Goal: Task Accomplishment & Management: Use online tool/utility

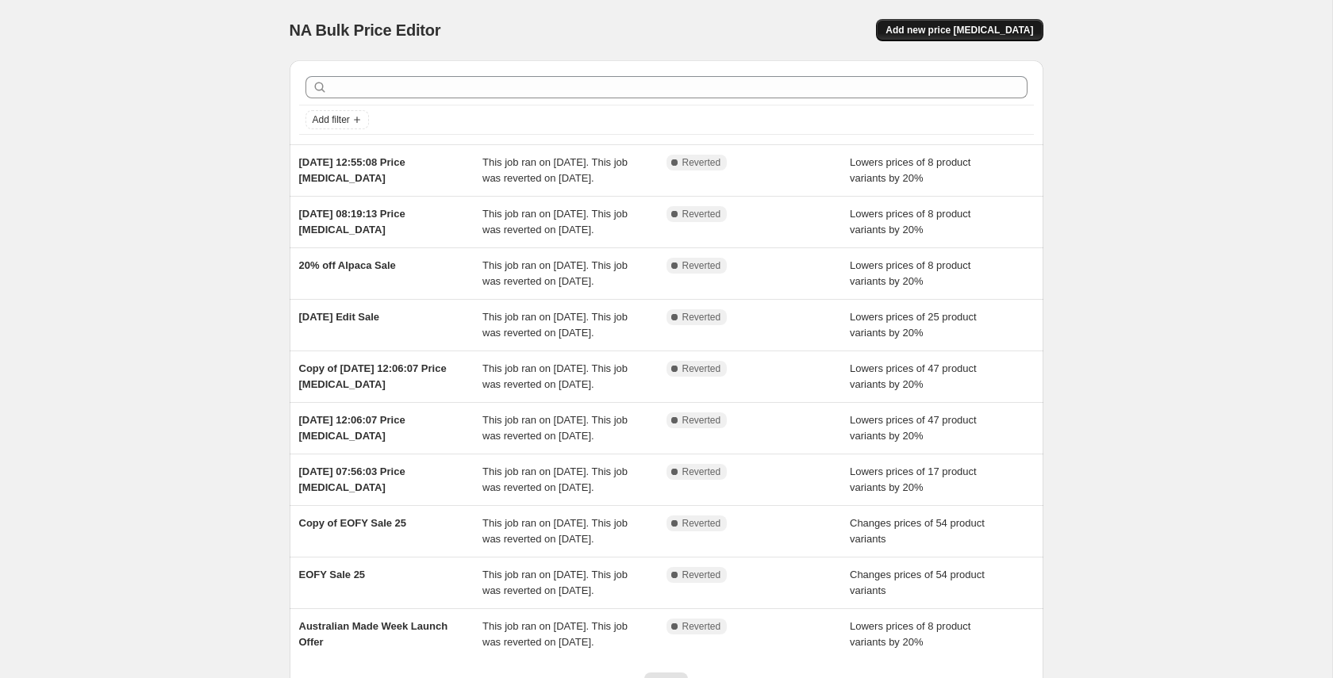
click at [928, 33] on span "Add new price [MEDICAL_DATA]" at bounding box center [959, 30] width 148 height 13
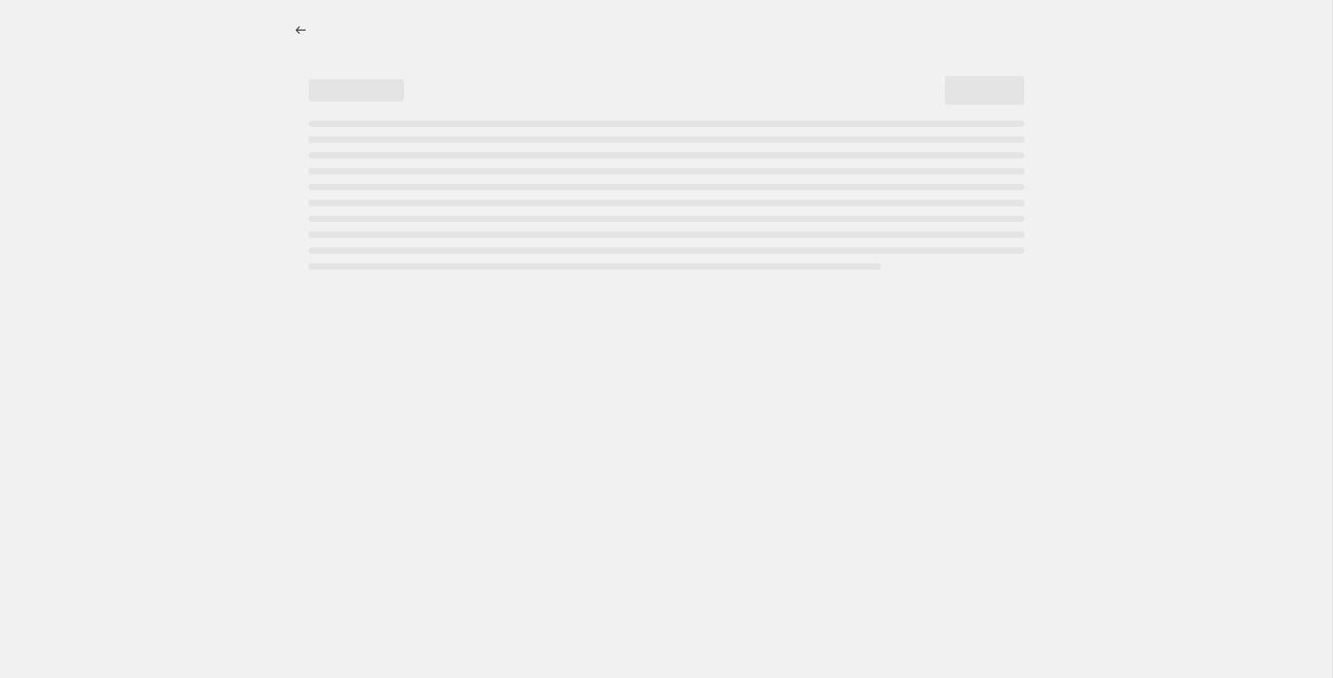
select select "percentage"
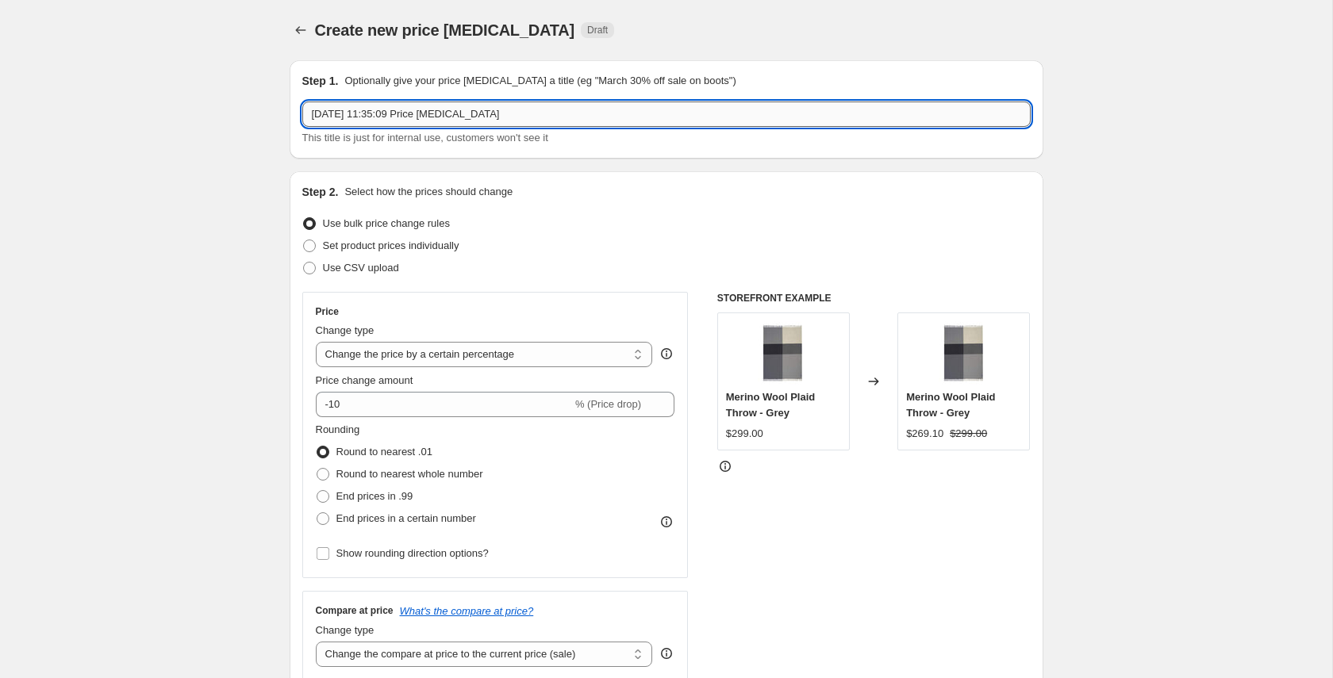
click at [527, 117] on input "[DATE] 11:35:09 Price [MEDICAL_DATA]" at bounding box center [666, 114] width 728 height 25
type input "September | Farewell Winter Scarf Sale"
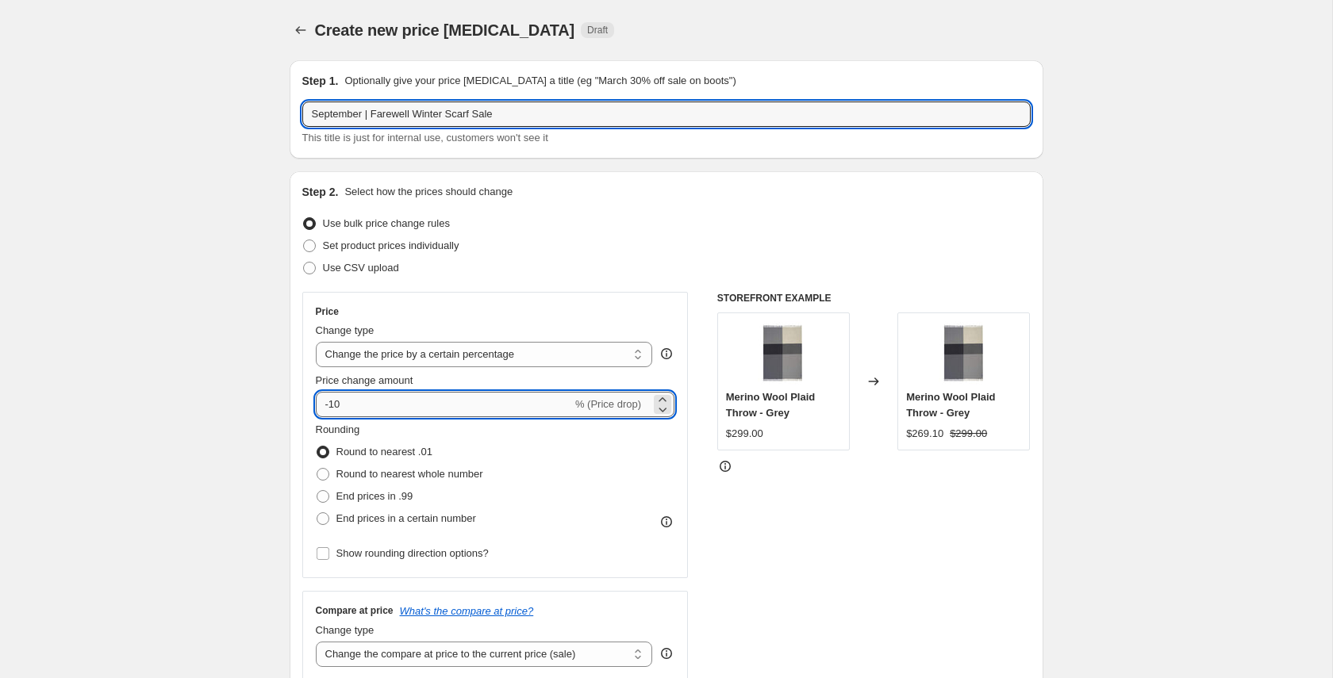
click at [398, 401] on input "-10" at bounding box center [444, 404] width 256 height 25
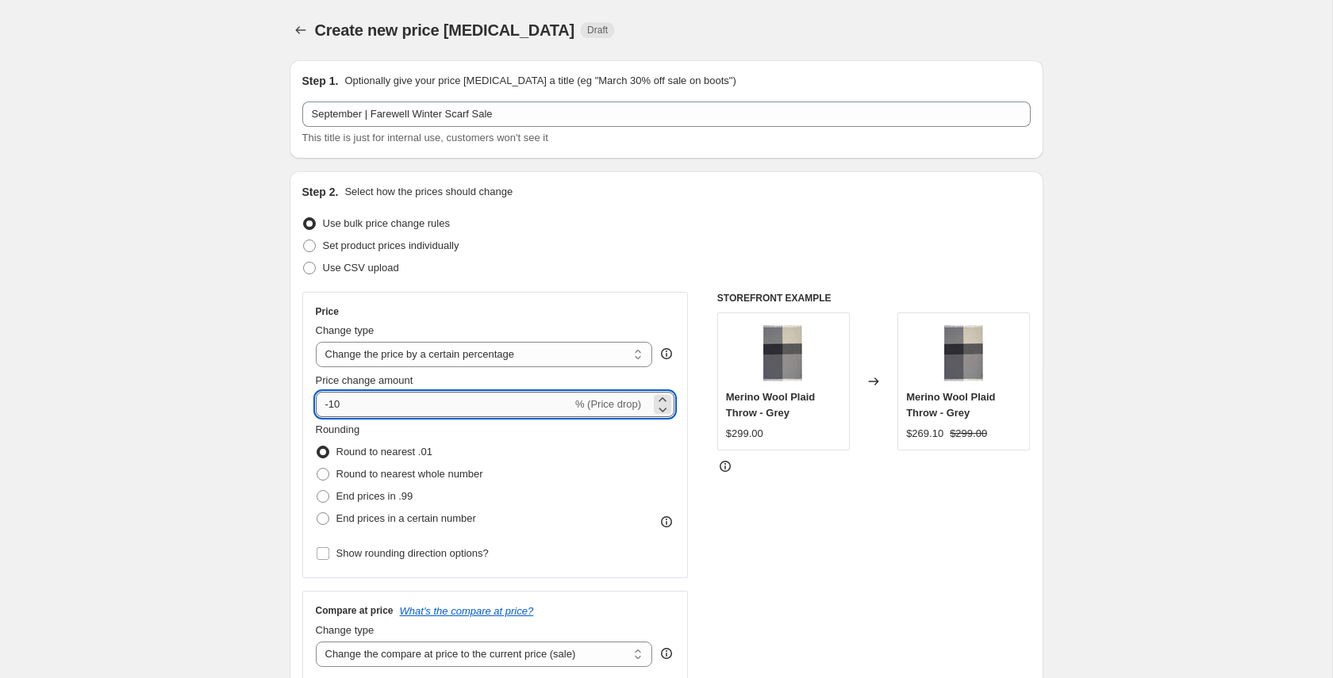
type input "-1"
type input "-20"
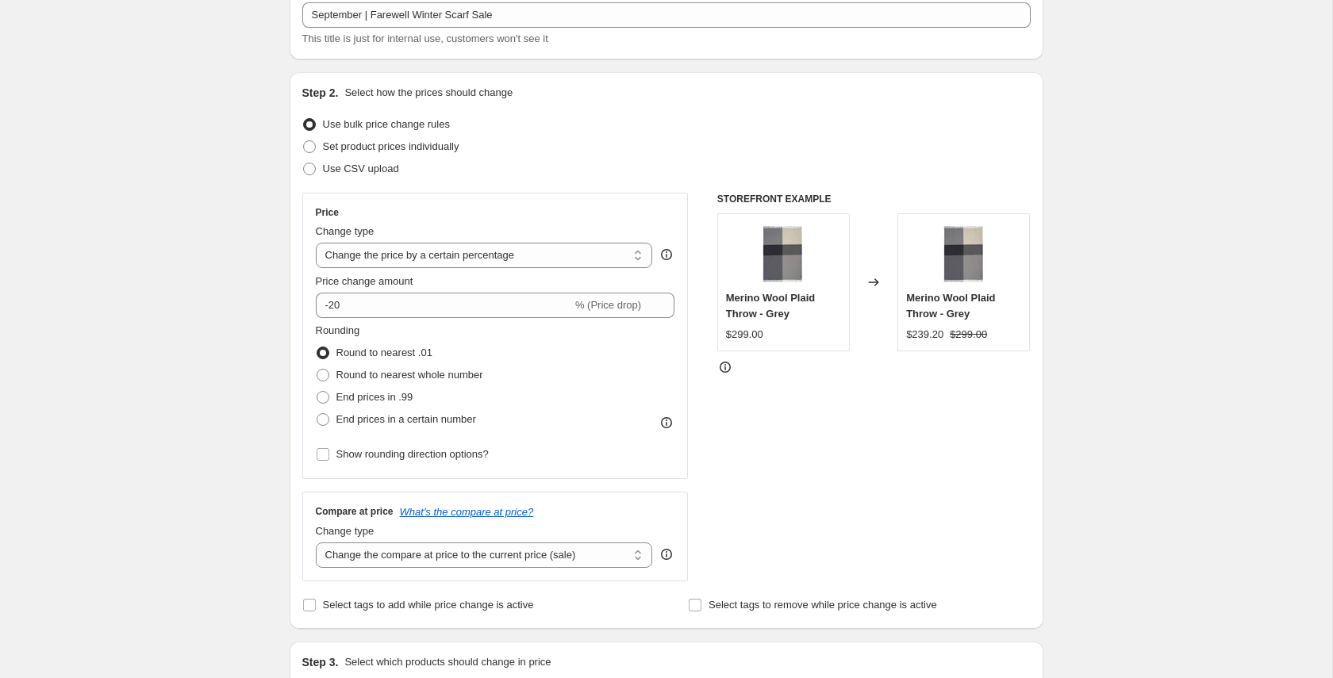
scroll to position [112, 0]
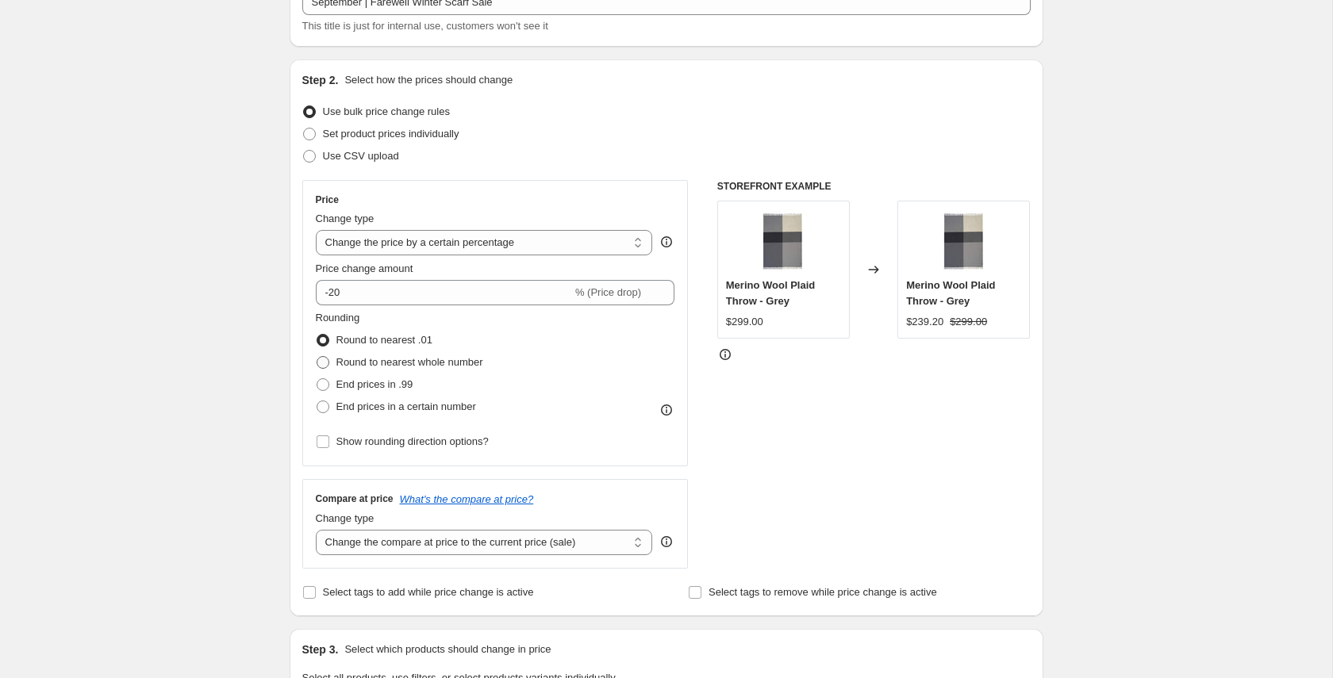
click at [427, 361] on span "Round to nearest whole number" at bounding box center [409, 362] width 147 height 12
click at [317, 357] on input "Round to nearest whole number" at bounding box center [317, 356] width 1 height 1
radio input "true"
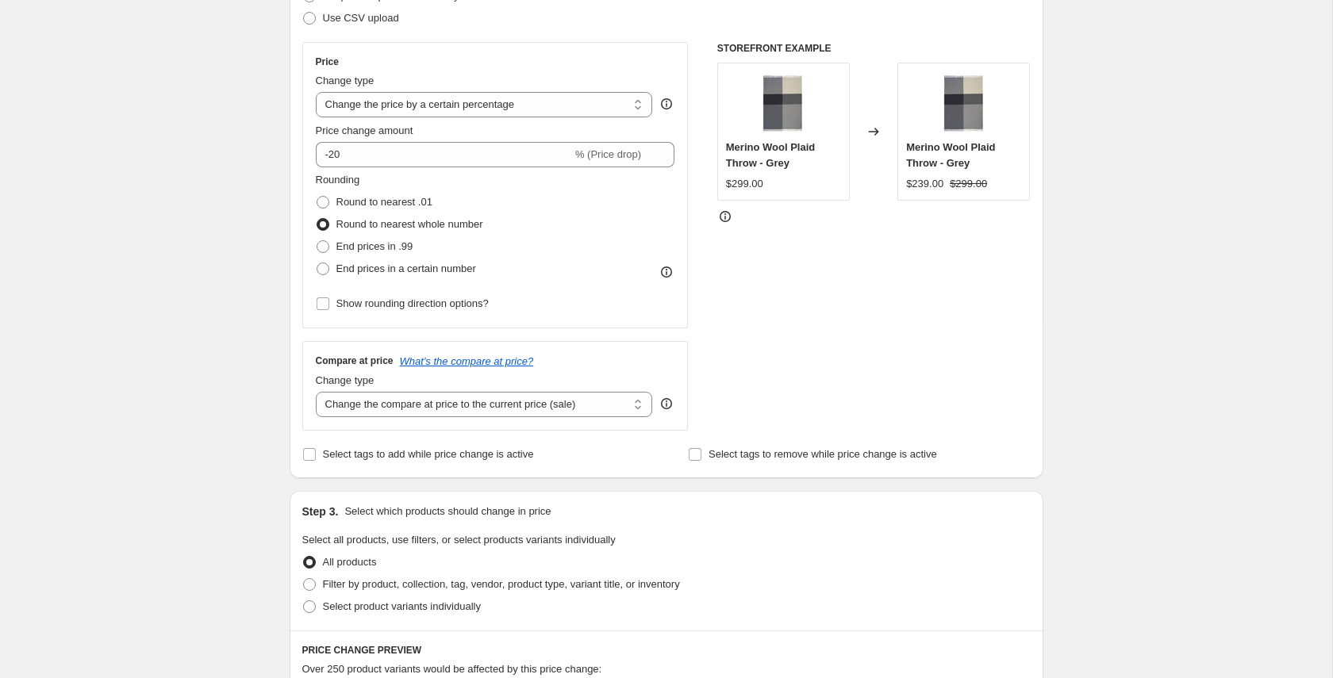
scroll to position [251, 0]
click at [462, 454] on span "Select tags to add while price change is active" at bounding box center [428, 453] width 211 height 12
click at [316, 454] on input "Select tags to add while price change is active" at bounding box center [309, 453] width 13 height 13
checkbox input "true"
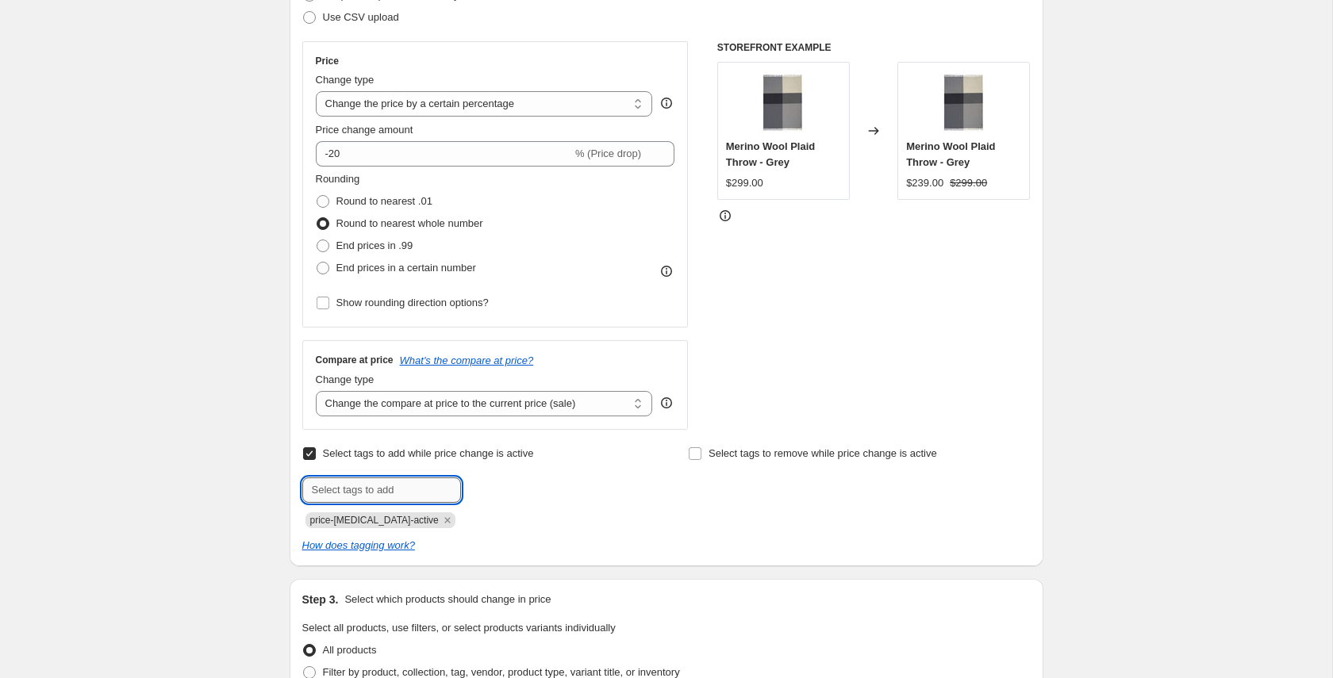
click at [413, 487] on input "text" at bounding box center [381, 490] width 159 height 25
type input "sale"
click at [490, 482] on span "Add sale" at bounding box center [494, 488] width 40 height 13
click at [694, 456] on input "Select tags to remove while price change is active" at bounding box center [695, 453] width 13 height 13
checkbox input "true"
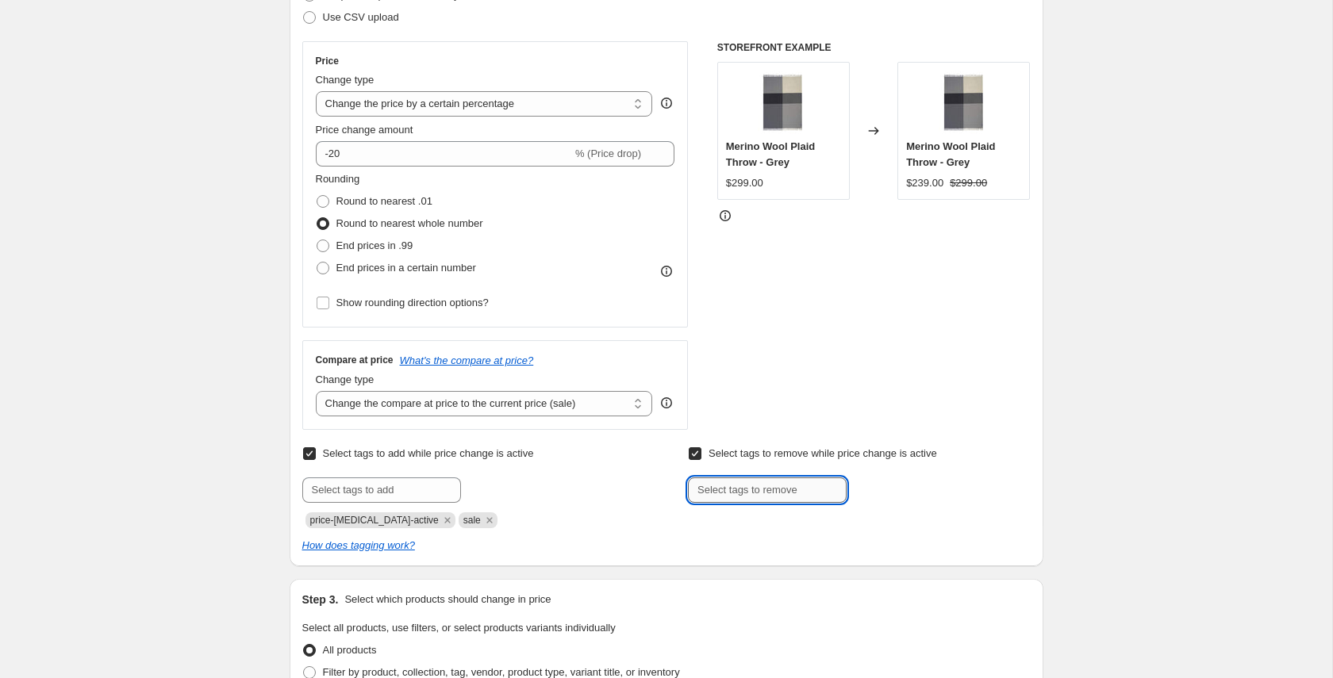
click at [732, 486] on input "text" at bounding box center [767, 490] width 159 height 25
type input "not-on-sale"
click at [883, 488] on span "not-on-sale" at bounding box center [908, 488] width 52 height 11
click at [1087, 489] on div "Create new price [MEDICAL_DATA]. This page is ready Create new price [MEDICAL_D…" at bounding box center [666, 586] width 1332 height 1675
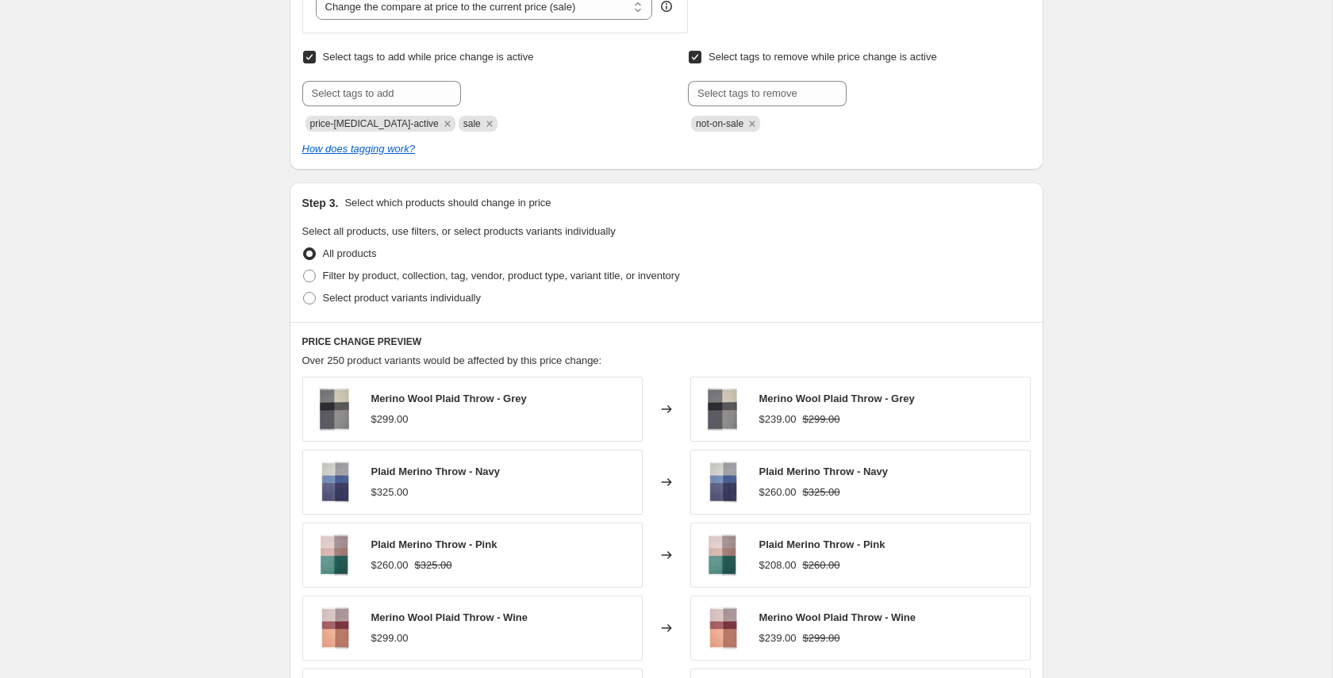
scroll to position [658, 0]
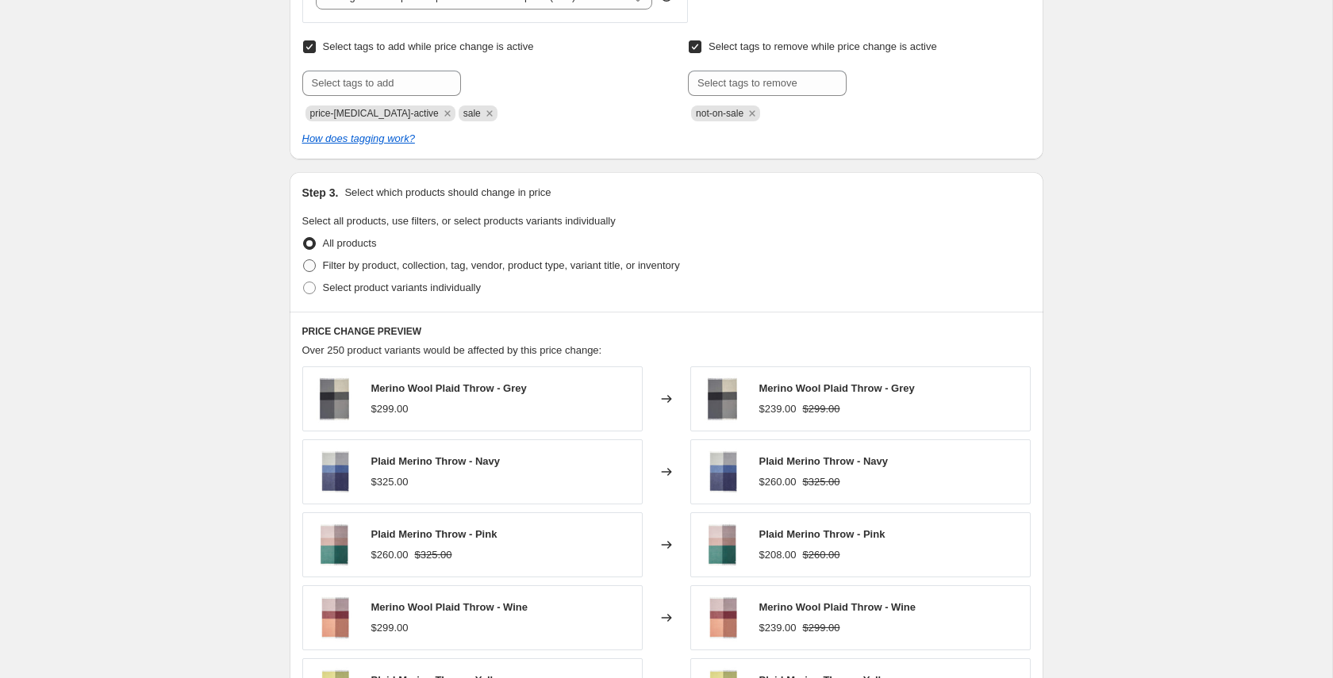
click at [328, 263] on span "Filter by product, collection, tag, vendor, product type, variant title, or inv…" at bounding box center [501, 265] width 357 height 12
click at [304, 260] on input "Filter by product, collection, tag, vendor, product type, variant title, or inv…" at bounding box center [303, 259] width 1 height 1
radio input "true"
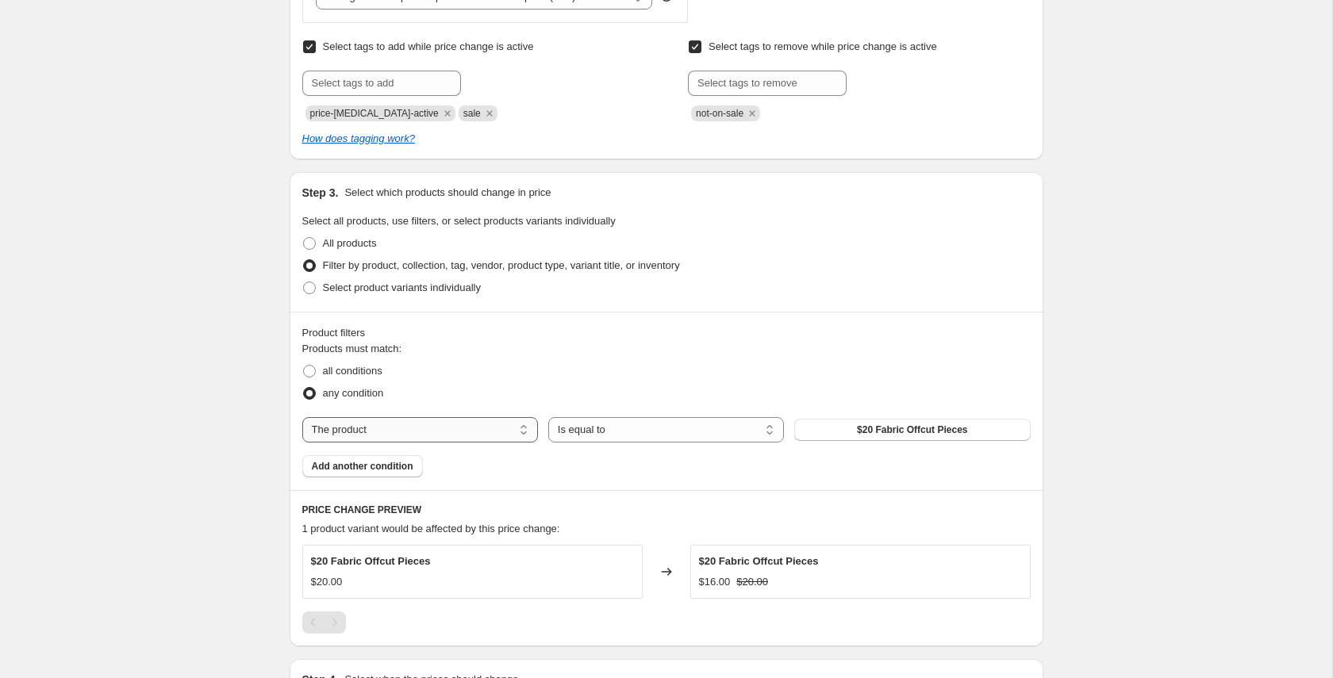
click at [451, 436] on select "The product The product's collection The product's tag The product's vendor The…" at bounding box center [420, 429] width 236 height 25
select select "collection"
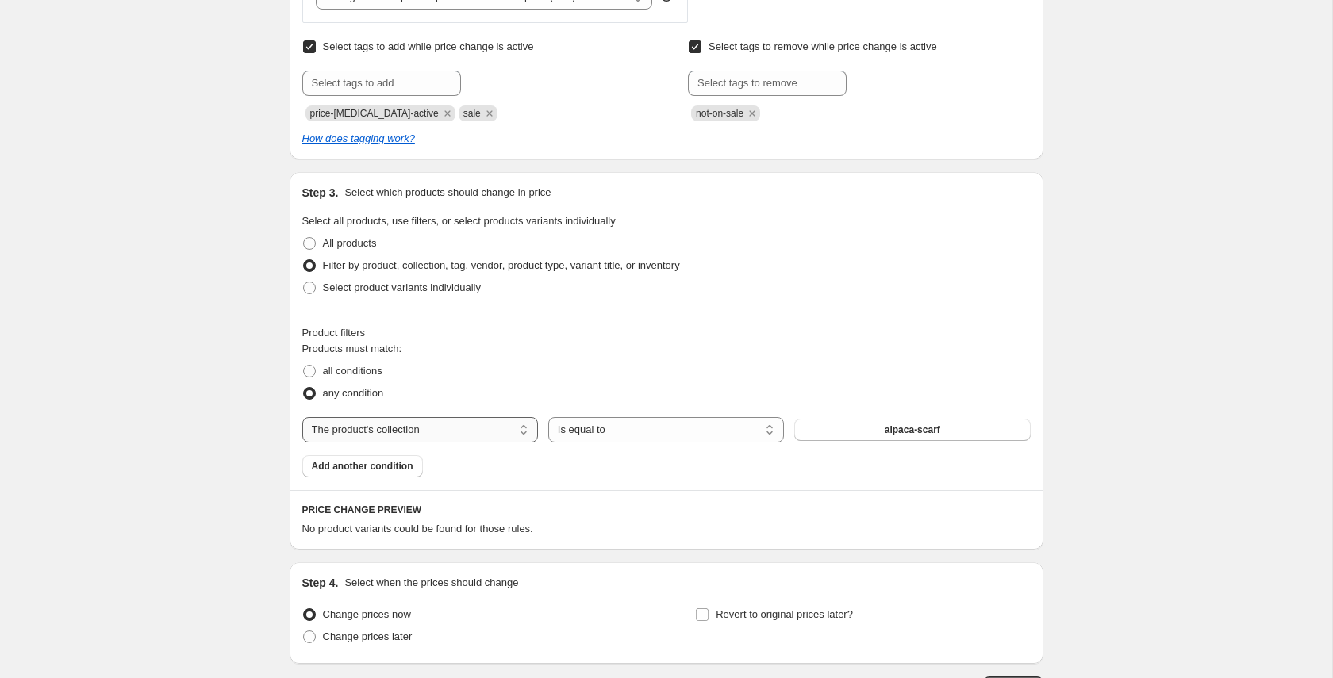
click at [402, 428] on select "The product The product's collection The product's tag The product's vendor The…" at bounding box center [420, 429] width 236 height 25
click at [372, 374] on span "all conditions" at bounding box center [353, 371] width 60 height 12
click at [304, 366] on input "all conditions" at bounding box center [303, 365] width 1 height 1
radio input "true"
click at [369, 287] on span "Select product variants individually" at bounding box center [402, 288] width 158 height 12
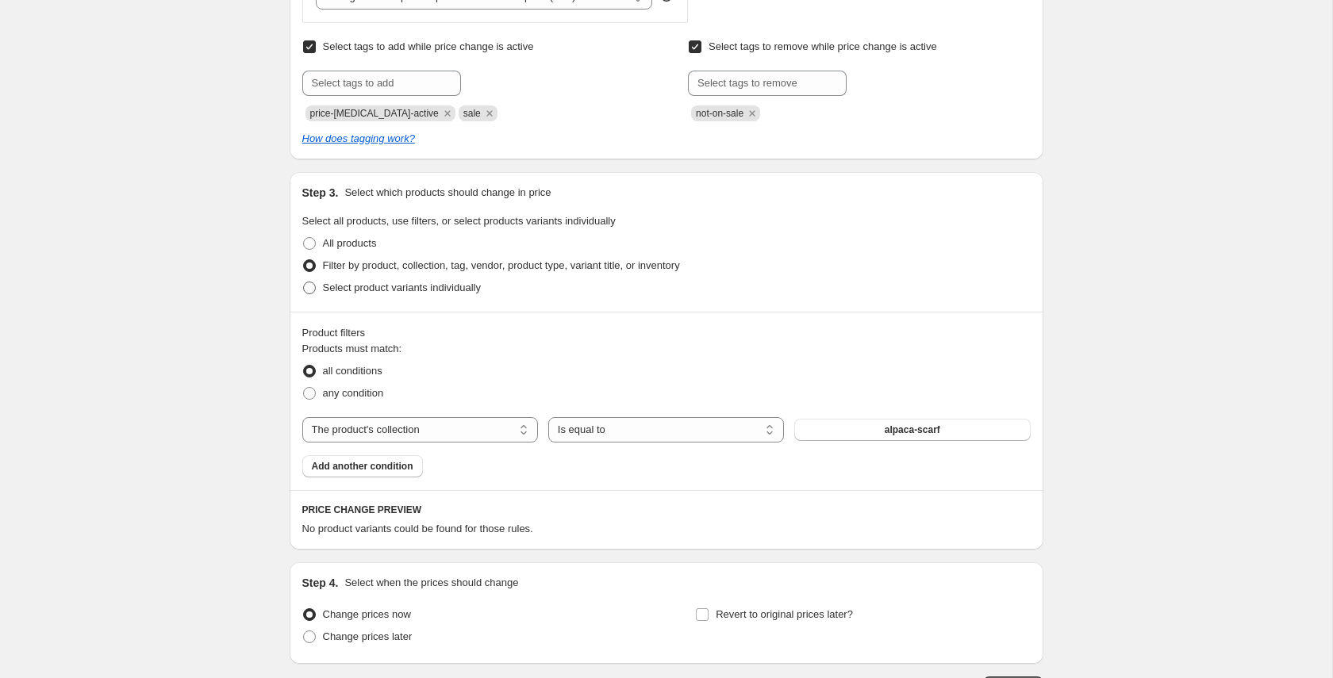
click at [304, 282] on input "Select product variants individually" at bounding box center [303, 282] width 1 height 1
radio input "true"
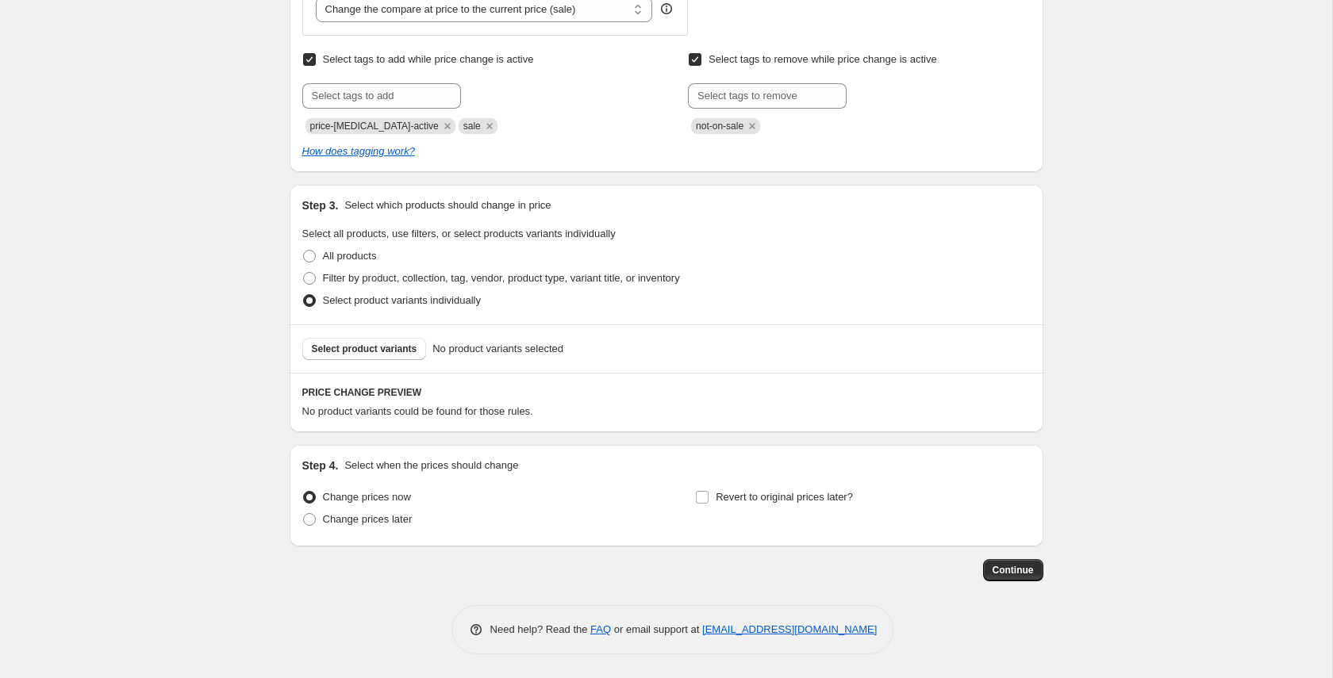
scroll to position [645, 0]
click at [377, 351] on span "Select product variants" at bounding box center [365, 349] width 106 height 13
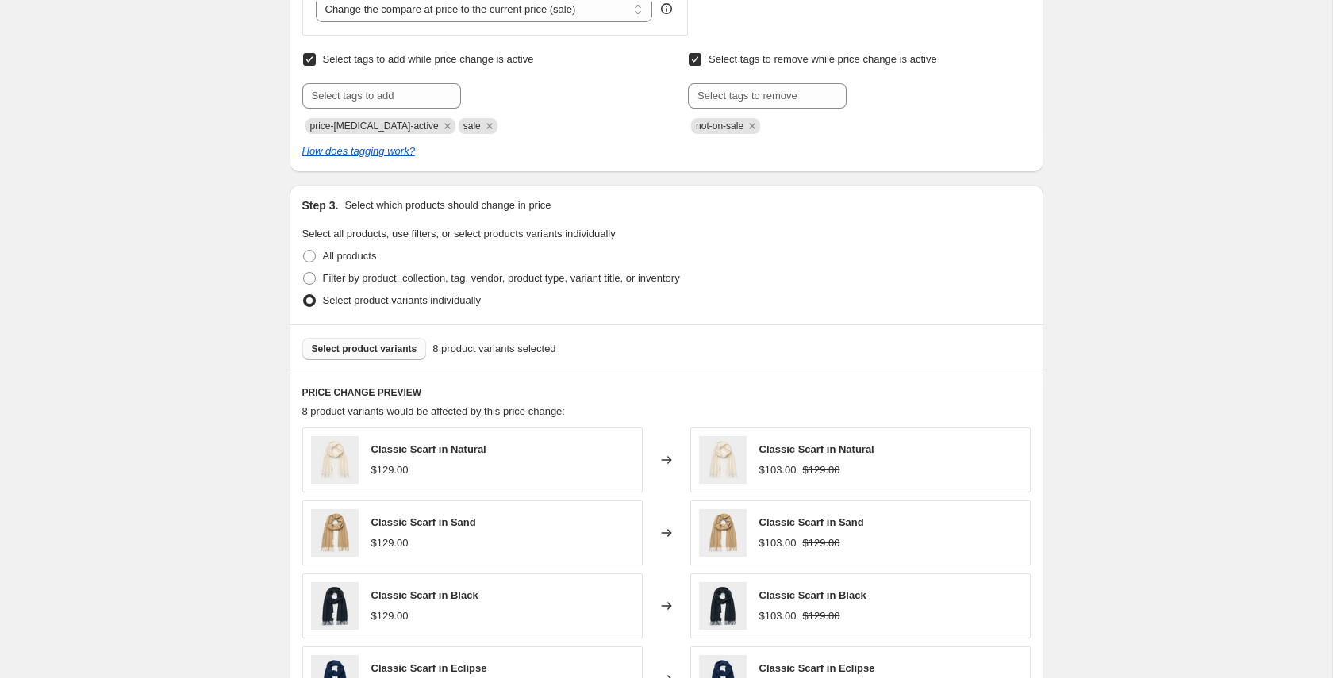
click at [366, 347] on span "Select product variants" at bounding box center [365, 349] width 106 height 13
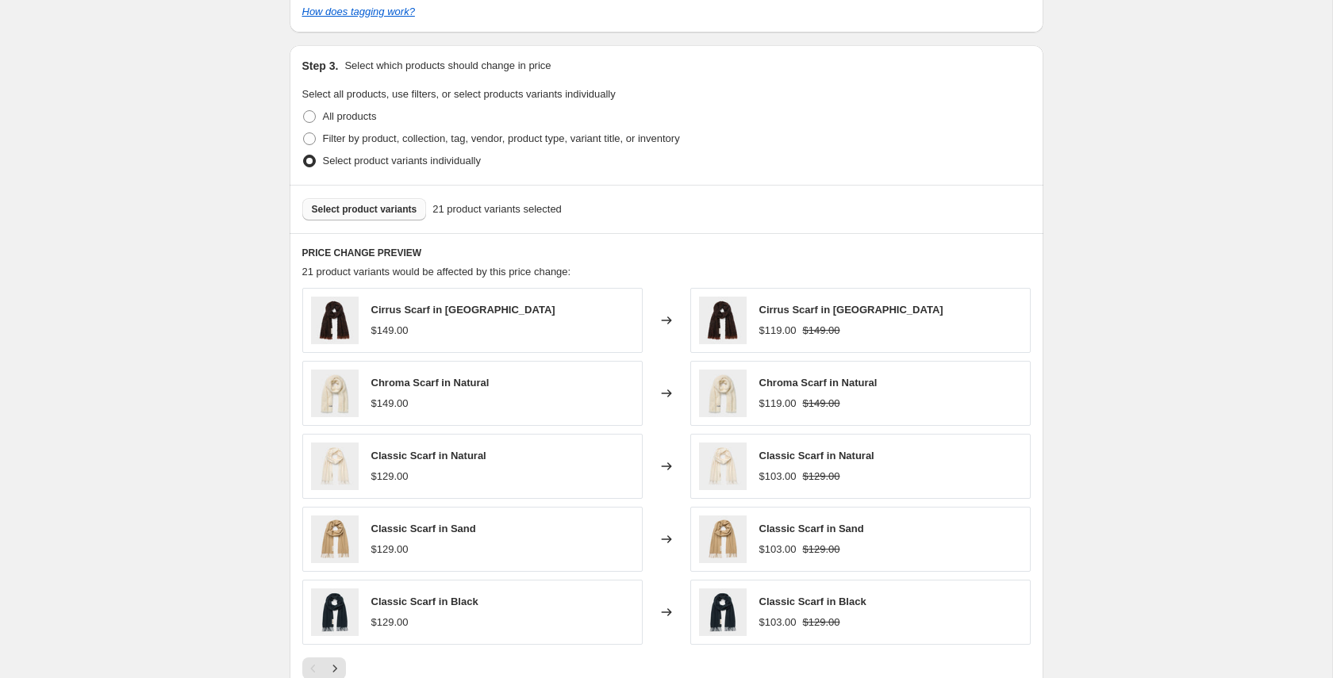
scroll to position [799, 0]
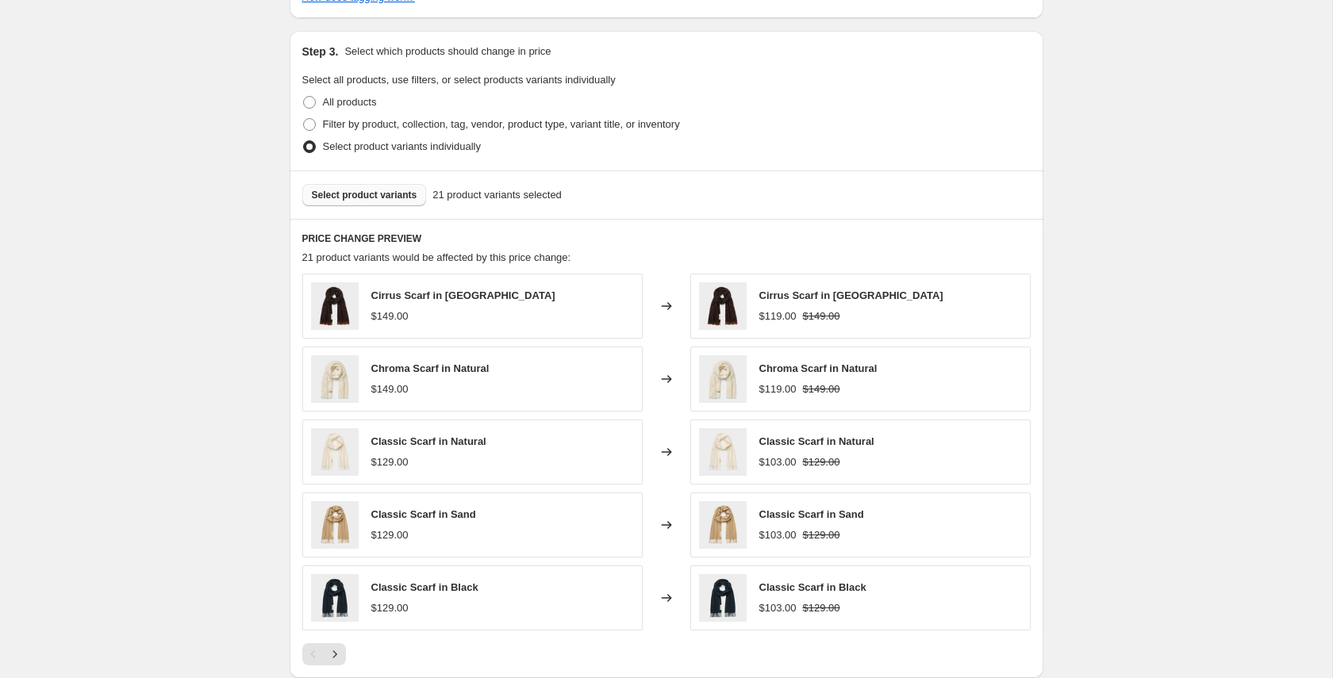
click at [387, 195] on span "Select product variants" at bounding box center [365, 195] width 106 height 13
click at [365, 203] on button "Select product variants" at bounding box center [364, 195] width 125 height 22
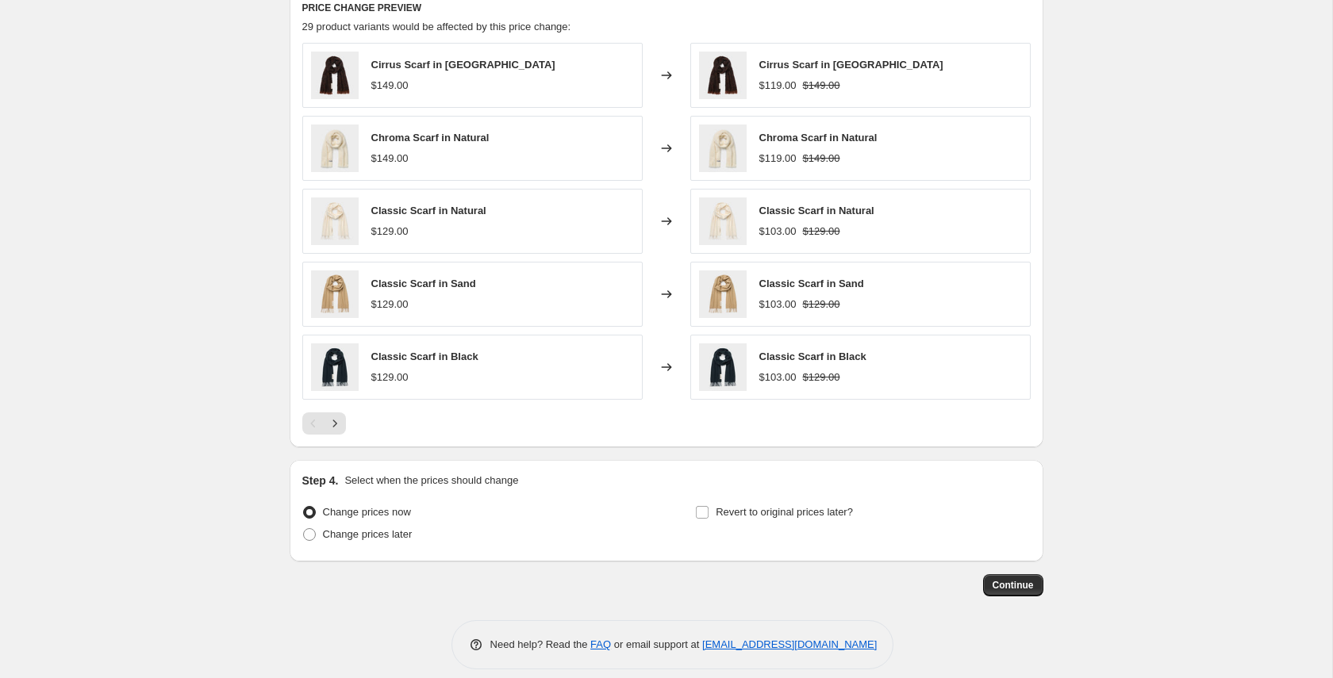
scroll to position [1045, 0]
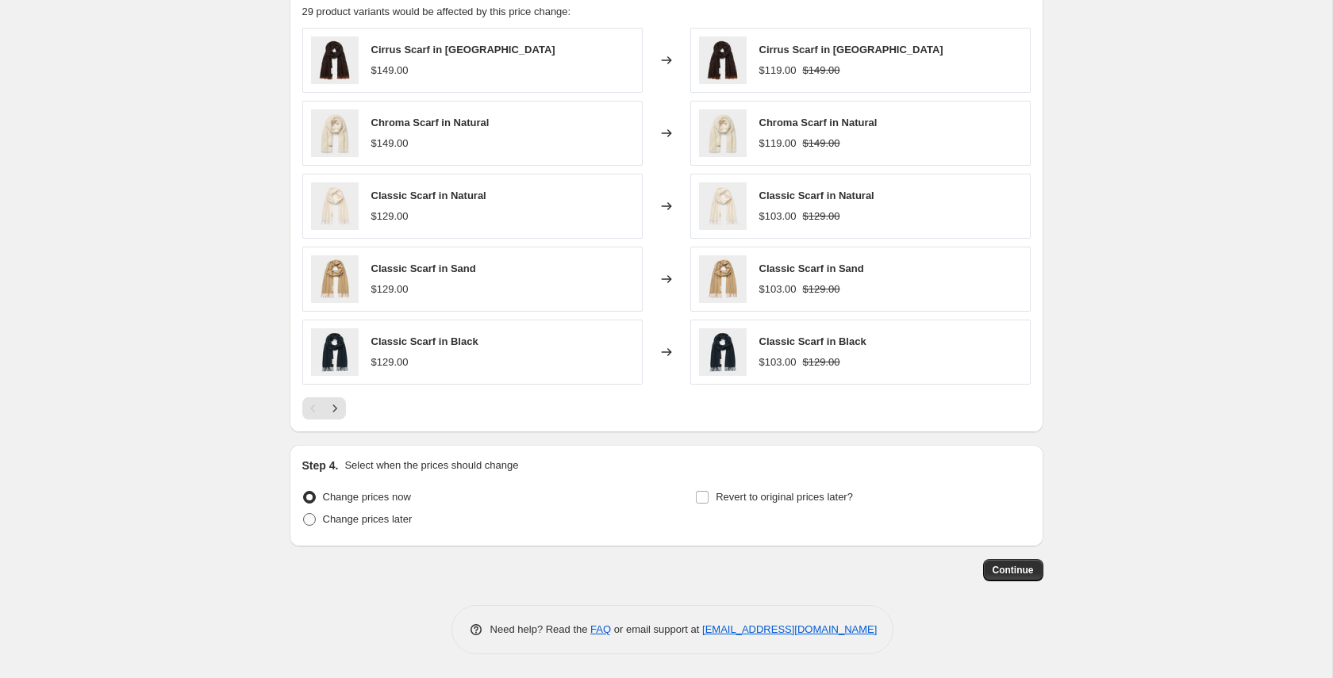
click at [343, 522] on span "Change prices later" at bounding box center [368, 519] width 90 height 12
click at [304, 514] on input "Change prices later" at bounding box center [303, 513] width 1 height 1
radio input "true"
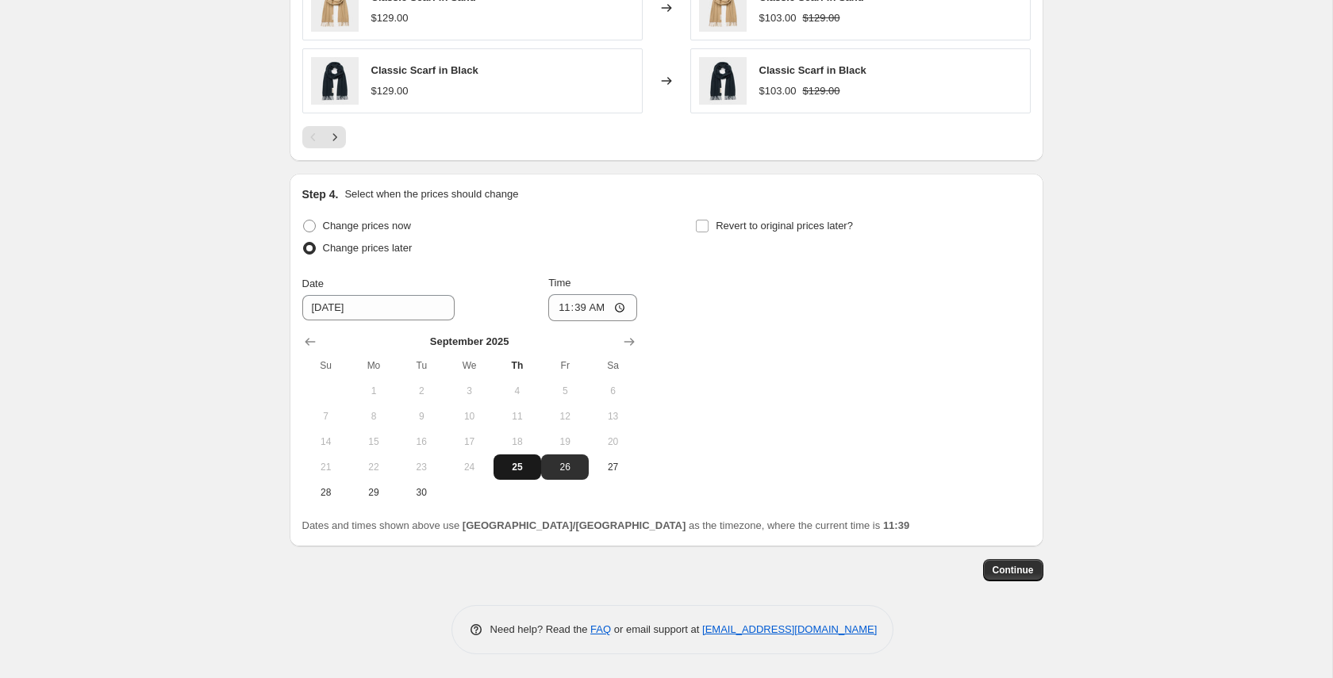
scroll to position [1316, 0]
click at [561, 313] on input "11:39" at bounding box center [592, 308] width 89 height 27
type input "23:59"
click at [729, 474] on div "Change prices now Change prices later Date [DATE] Time 23:59 [DATE] Su Mo Tu We…" at bounding box center [666, 361] width 728 height 290
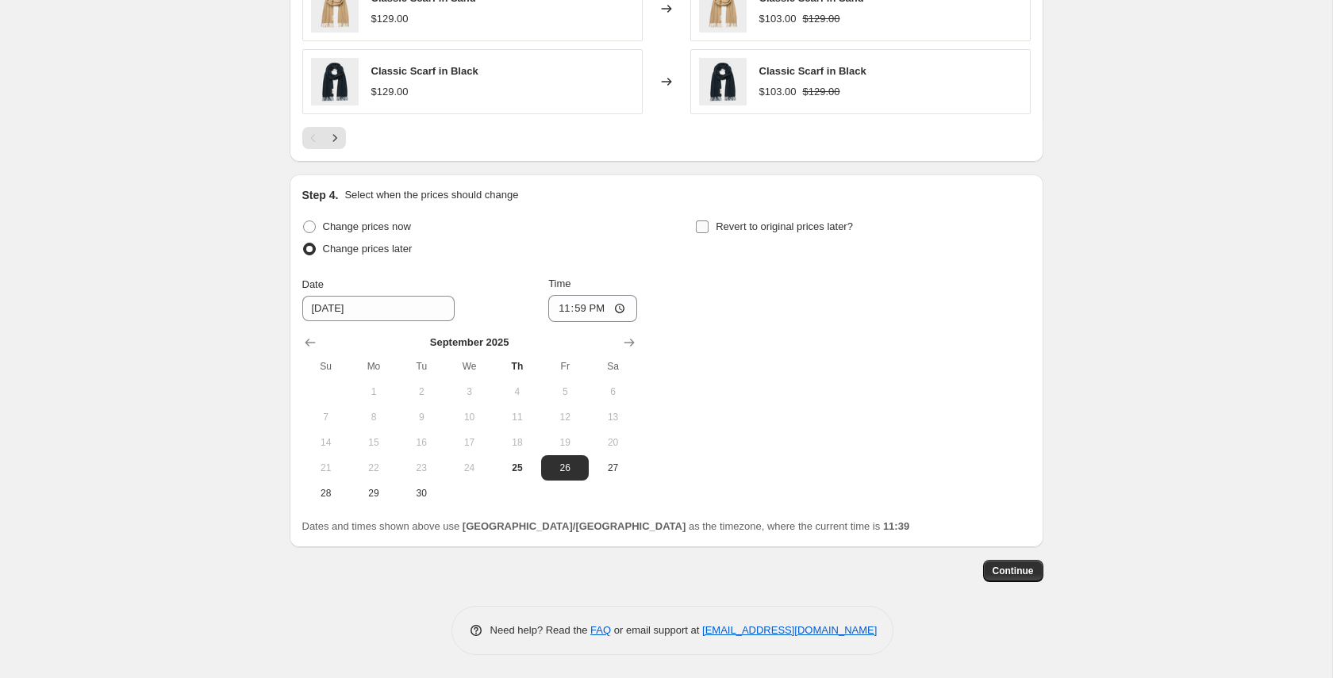
click at [698, 229] on input "Revert to original prices later?" at bounding box center [702, 227] width 13 height 13
checkbox input "true"
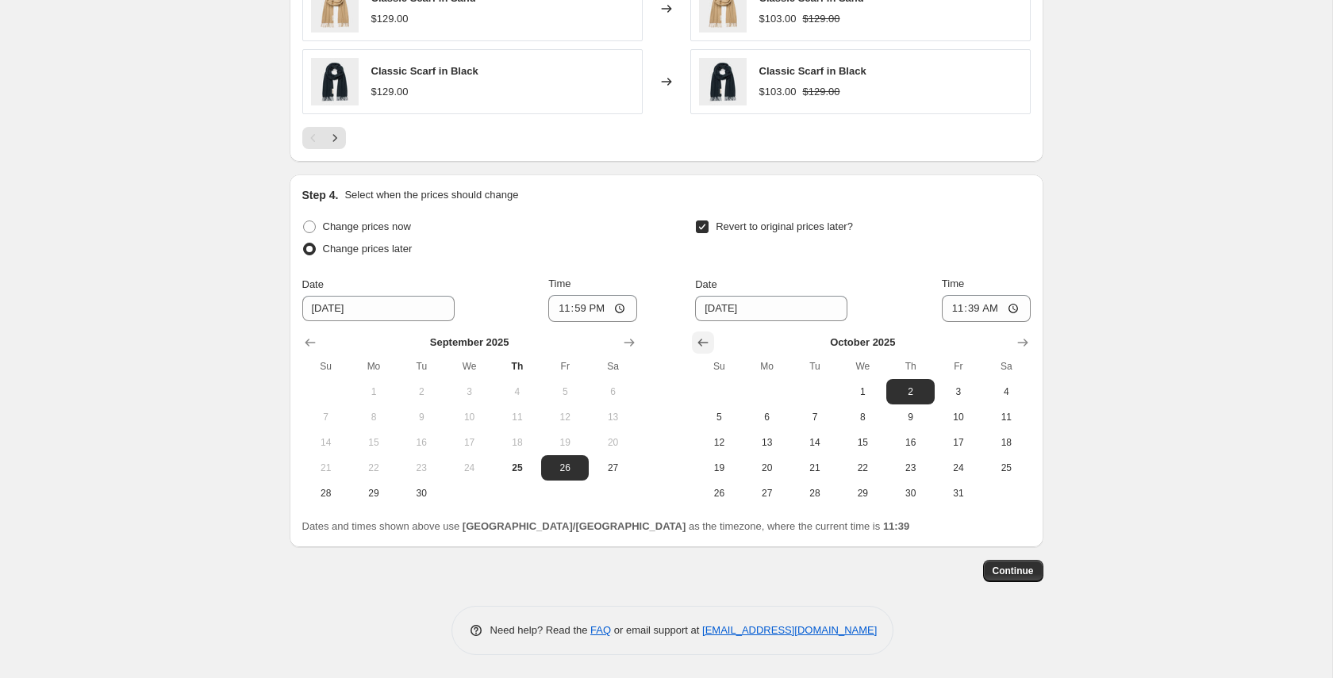
click at [702, 344] on icon "Show previous month, September 2025" at bounding box center [703, 343] width 16 height 16
click at [798, 490] on span "30" at bounding box center [814, 493] width 35 height 13
type input "[DATE]"
click at [970, 308] on input "11:39" at bounding box center [986, 308] width 89 height 27
type input "23:59"
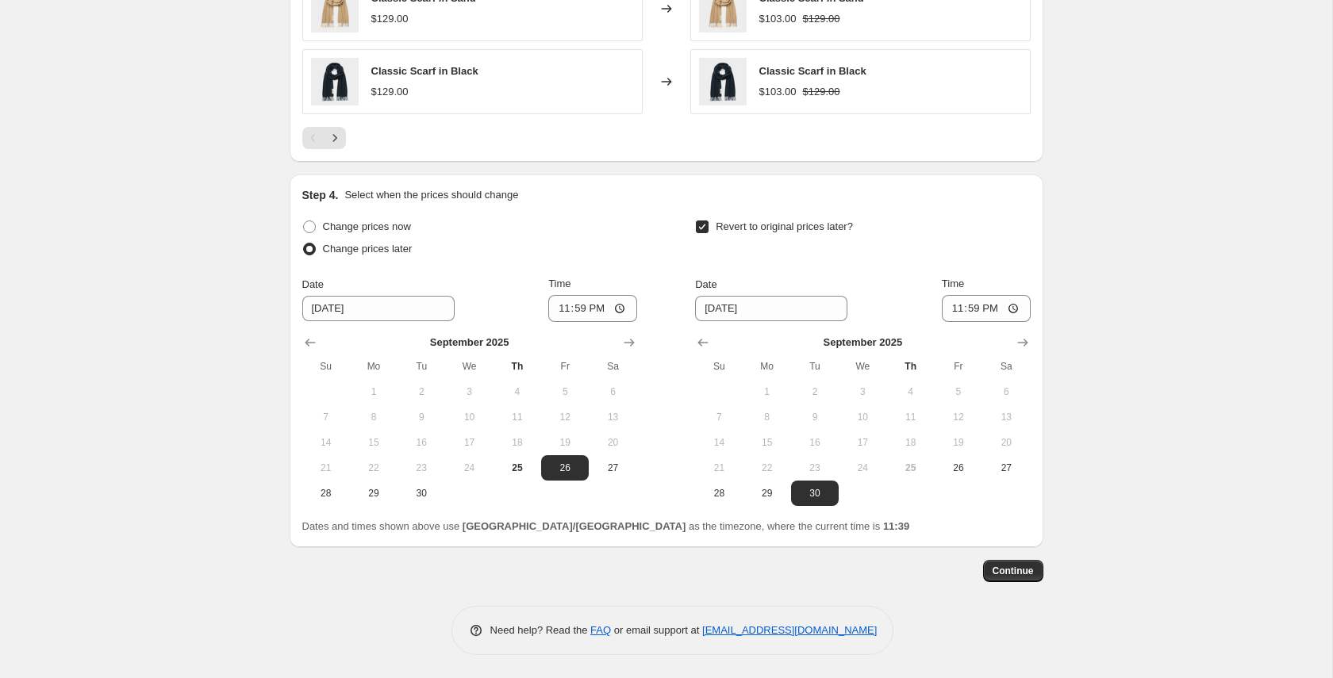
click at [1022, 572] on span "Continue" at bounding box center [1013, 571] width 41 height 13
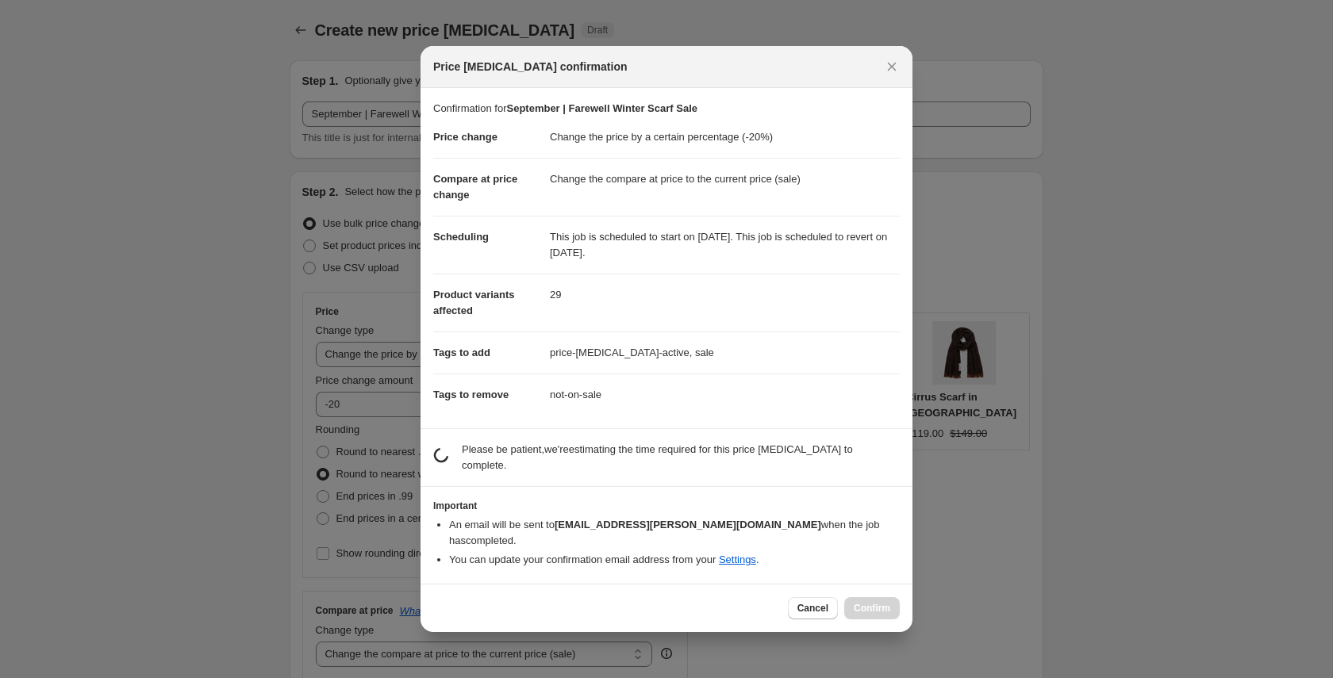
scroll to position [0, 0]
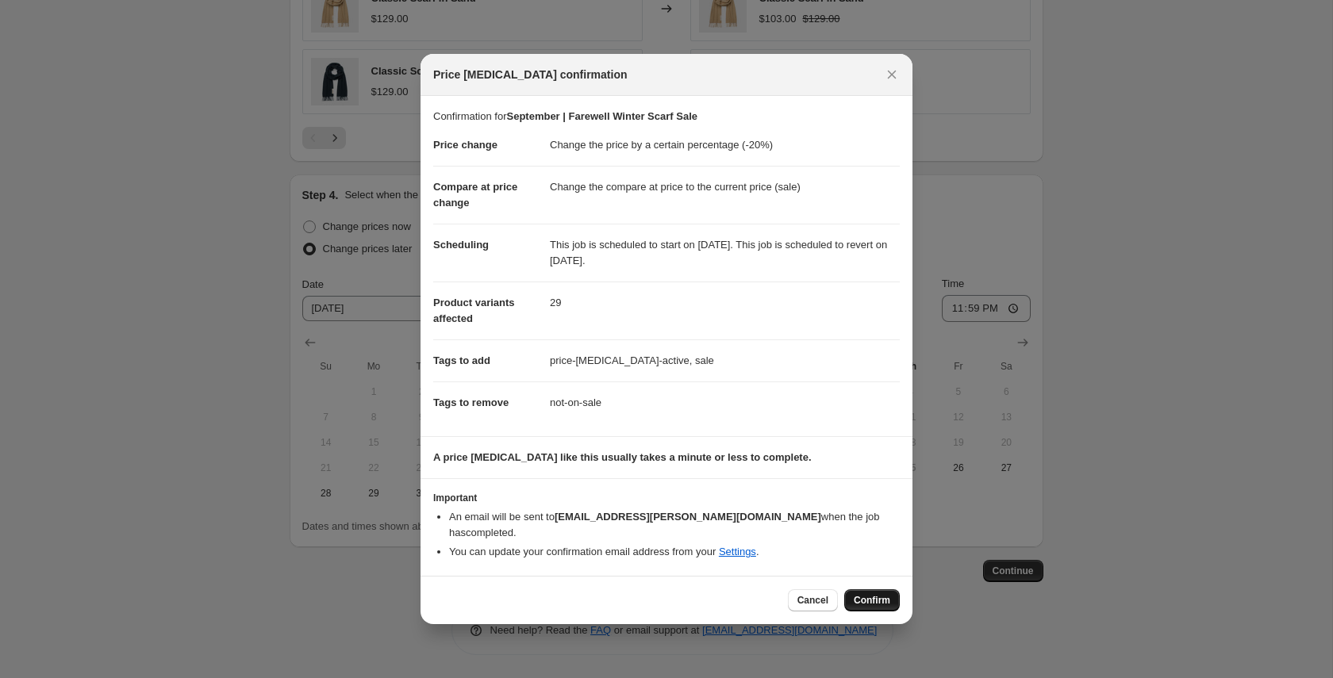
click at [885, 594] on span "Confirm" at bounding box center [872, 600] width 36 height 13
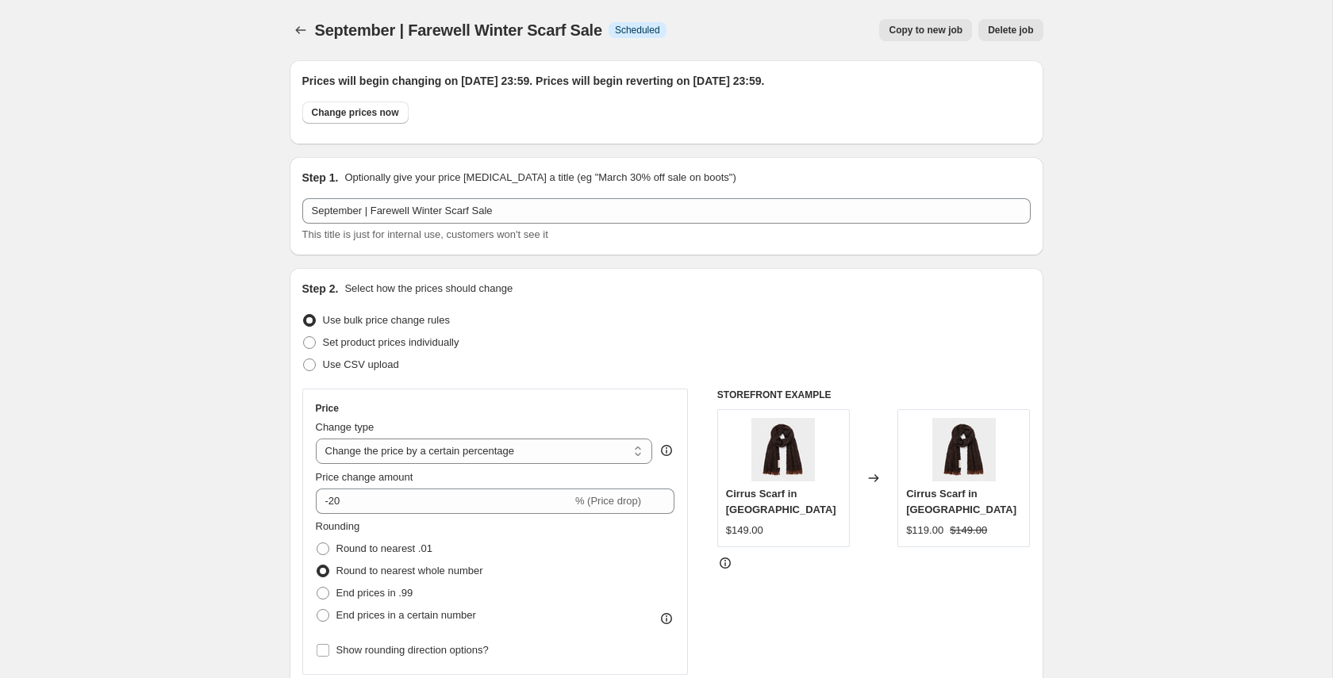
scroll to position [1316, 0]
